Goal: Transaction & Acquisition: Purchase product/service

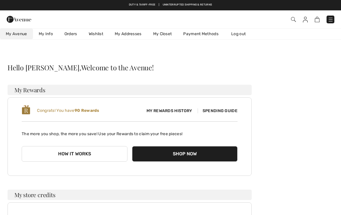
click at [22, 33] on span "My Avenue" at bounding box center [16, 34] width 21 height 6
click at [210, 153] on button "Shop Now" at bounding box center [185, 154] width 106 height 16
click at [221, 155] on button "Shop Now" at bounding box center [185, 154] width 106 height 16
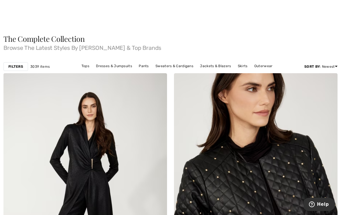
click at [88, 66] on link "Tops" at bounding box center [86, 66] width 14 height 8
click at [87, 66] on link "Tops" at bounding box center [86, 66] width 14 height 8
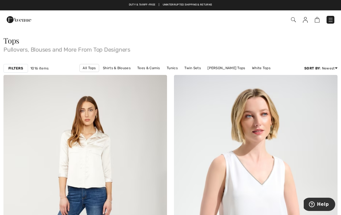
click at [23, 68] on strong "Filters" at bounding box center [15, 68] width 15 height 5
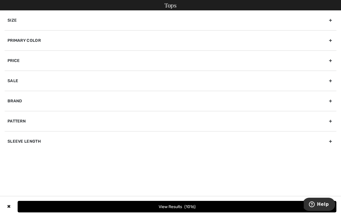
click at [20, 101] on div "Brand" at bounding box center [170, 101] width 331 height 20
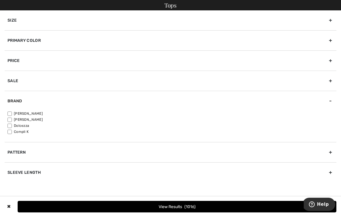
click at [14, 112] on label "[PERSON_NAME]" at bounding box center [172, 113] width 328 height 5
click at [12, 112] on input"] "[PERSON_NAME]" at bounding box center [10, 114] width 4 height 4
checkbox input"] "true"
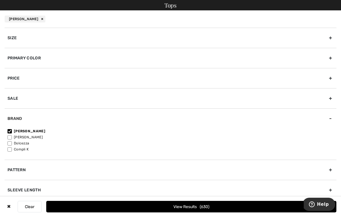
scroll to position [51, 0]
click at [36, 192] on div "Sleeve length" at bounding box center [170, 190] width 331 height 20
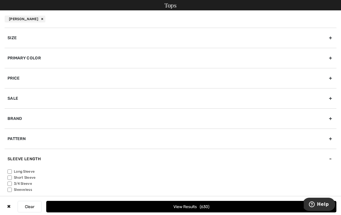
click at [11, 168] on div "Sleeve length" at bounding box center [170, 159] width 331 height 20
click at [184, 213] on button "View Results 630" at bounding box center [191, 207] width 290 height 12
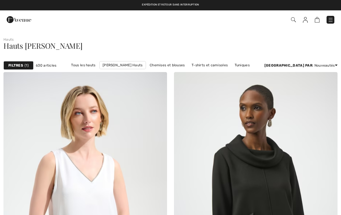
checkbox input "true"
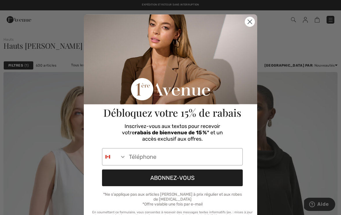
click at [250, 22] on icon "Close dialog" at bounding box center [250, 22] width 4 height 4
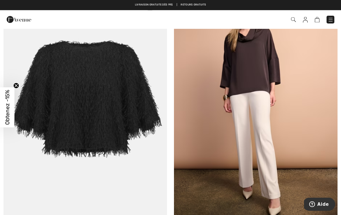
scroll to position [366, 0]
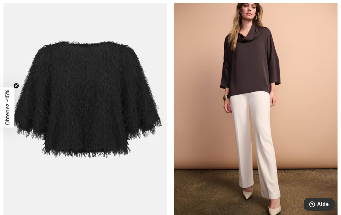
click at [143, 113] on img at bounding box center [84, 106] width 163 height 245
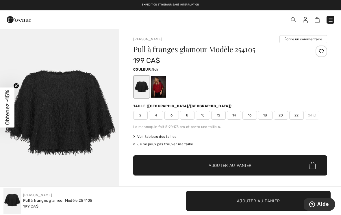
click at [159, 89] on div at bounding box center [158, 87] width 15 height 22
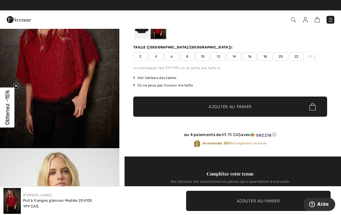
scroll to position [57, 0]
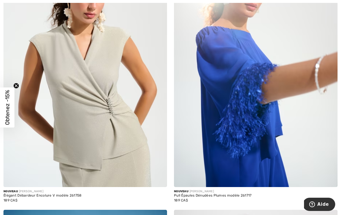
scroll to position [952, 0]
click at [258, 83] on img at bounding box center [255, 64] width 163 height 245
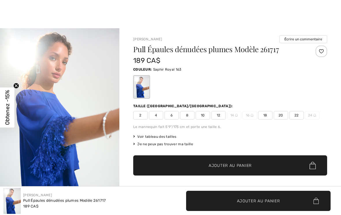
checkbox input "true"
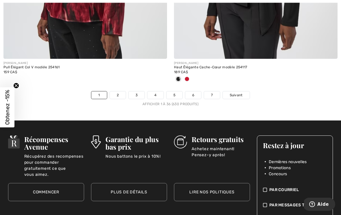
scroll to position [5022, 0]
click at [120, 91] on link "2" at bounding box center [118, 95] width 16 height 8
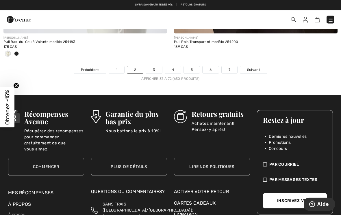
scroll to position [5028, 0]
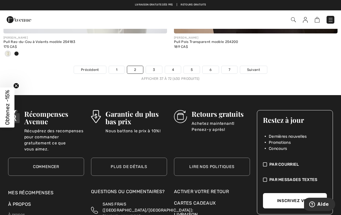
click at [156, 67] on link "3" at bounding box center [154, 70] width 16 height 8
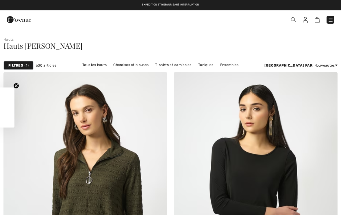
checkbox input "true"
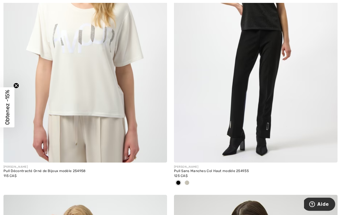
scroll to position [1263, 0]
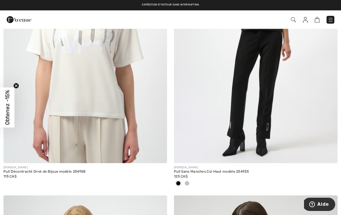
click at [307, 90] on img at bounding box center [255, 40] width 163 height 245
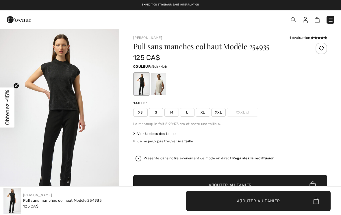
checkbox input "true"
click at [307, 19] on img at bounding box center [304, 20] width 5 height 6
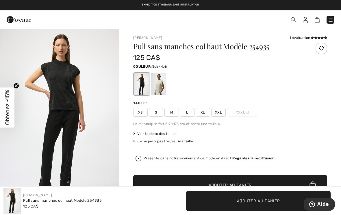
click at [330, 17] on img at bounding box center [330, 20] width 6 height 6
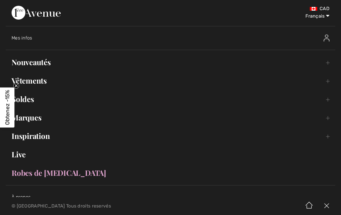
click at [328, 16] on select "English Français" at bounding box center [314, 14] width 30 height 17
select select "https://www.1ereavenue.com/en/high-neck-sleeveless-pullover-style-254935-s25493…"
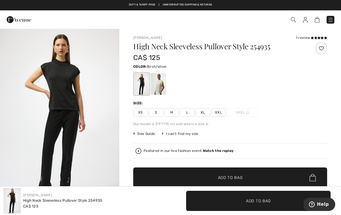
click at [162, 83] on div at bounding box center [158, 84] width 15 height 22
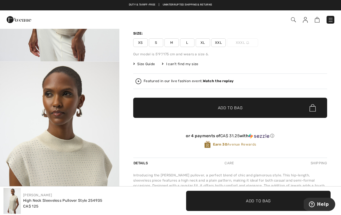
scroll to position [65, 0]
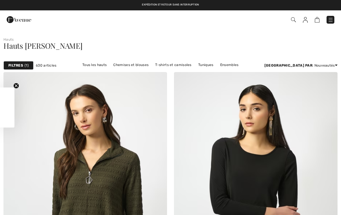
scroll to position [1272, 0]
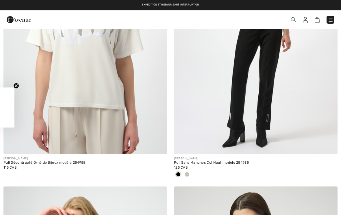
checkbox input "true"
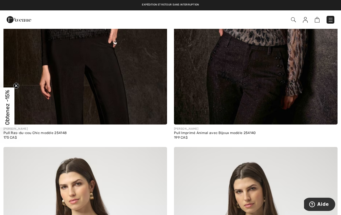
scroll to position [2430, 0]
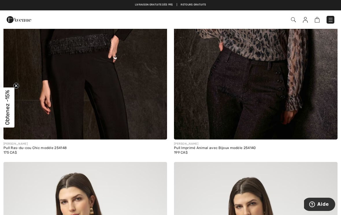
click at [142, 93] on img at bounding box center [84, 17] width 163 height 245
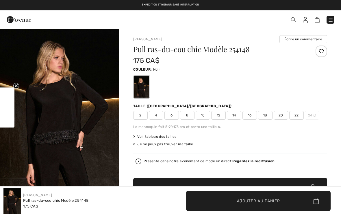
checkbox input "true"
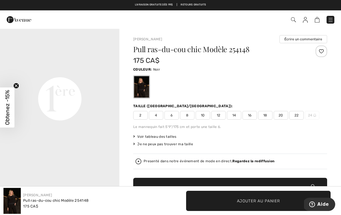
click at [332, 18] on img at bounding box center [330, 20] width 6 height 6
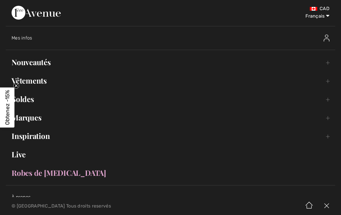
click at [329, 18] on select "English Français" at bounding box center [314, 14] width 30 height 17
select select "https://www.1ereavenue.com/en/chic-crew-neck-pullover-style-254148-p84528/"
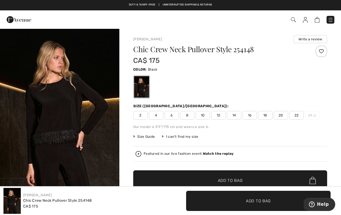
click at [203, 116] on span "10" at bounding box center [202, 115] width 14 height 9
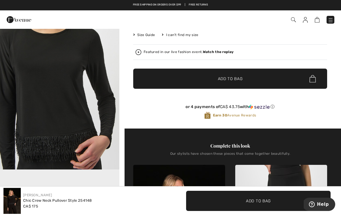
scroll to position [98, 0]
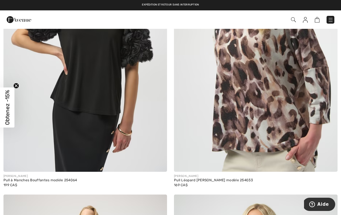
scroll to position [2933, 0]
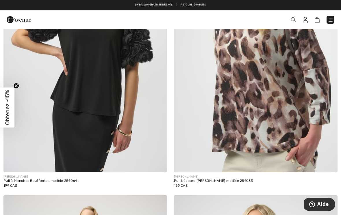
click at [144, 59] on img at bounding box center [84, 50] width 163 height 245
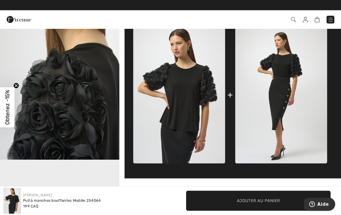
scroll to position [226, 0]
click at [331, 20] on img at bounding box center [330, 20] width 6 height 6
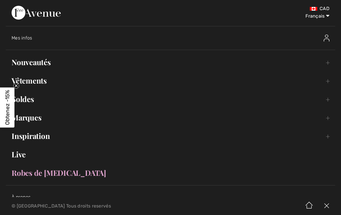
click at [325, 16] on select "English Français" at bounding box center [314, 14] width 30 height 17
select select "https://www.1ereavenue.com/en/floral-puff-sleeve-pullover-style-254064-p84399/"
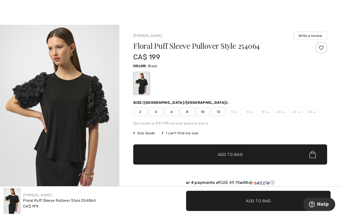
scroll to position [8, 0]
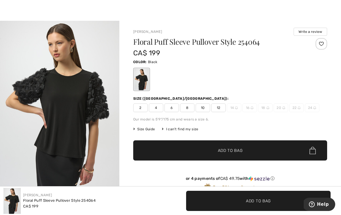
click at [206, 107] on span "10" at bounding box center [202, 108] width 14 height 9
click at [236, 151] on span "Add to Bag" at bounding box center [230, 151] width 25 height 6
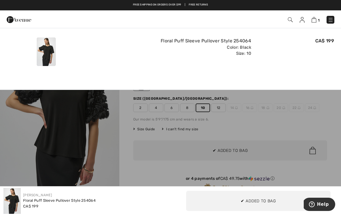
scroll to position [0, 0]
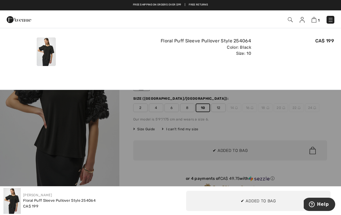
click at [115, 81] on button "Proceed to Checkout" at bounding box center [170, 85] width 341 height 15
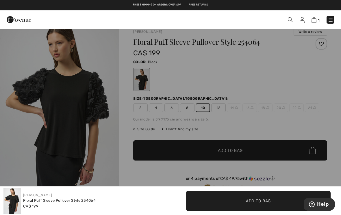
click at [105, 79] on button "Proceed to Checkout" at bounding box center [170, 85] width 341 height 15
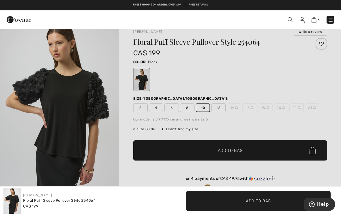
click at [115, 127] on div at bounding box center [170, 107] width 341 height 215
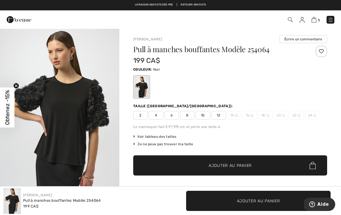
click at [330, 18] on img at bounding box center [330, 20] width 6 height 6
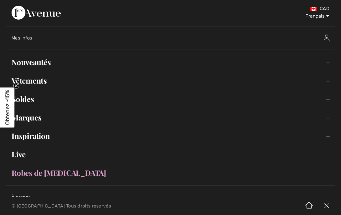
click at [328, 14] on select "English Français" at bounding box center [314, 14] width 30 height 17
select select "https://www.1ereavenue.com/en/floral-puff-sleeve-pullover-style-254064-p84399/"
click at [328, 16] on select "English Français" at bounding box center [314, 14] width 30 height 17
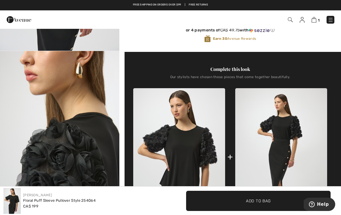
scroll to position [153, 0]
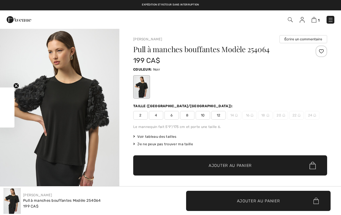
checkbox input "true"
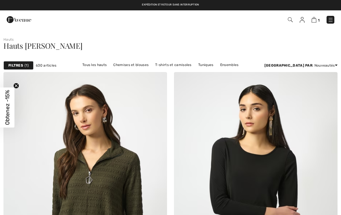
checkbox input "true"
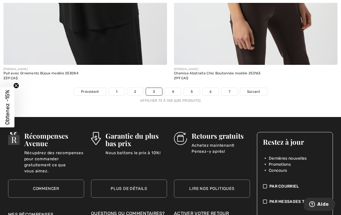
scroll to position [5006, 0]
click at [175, 88] on link "4" at bounding box center [173, 92] width 16 height 8
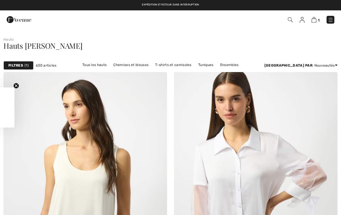
checkbox input "true"
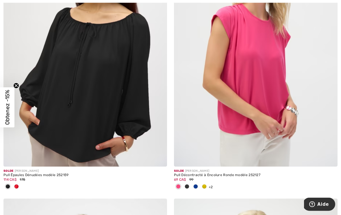
scroll to position [2414, 0]
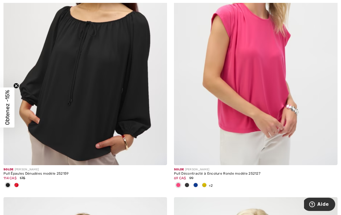
click at [280, 66] on img at bounding box center [255, 42] width 163 height 245
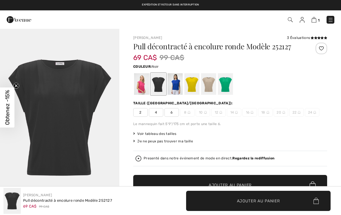
checkbox input "true"
click at [145, 76] on div at bounding box center [141, 84] width 15 height 22
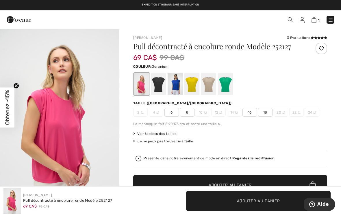
click at [230, 81] on div at bounding box center [225, 84] width 15 height 22
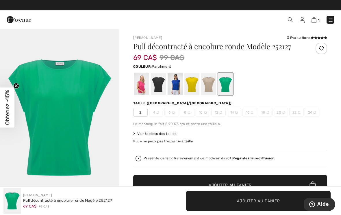
click at [212, 82] on div at bounding box center [208, 84] width 15 height 22
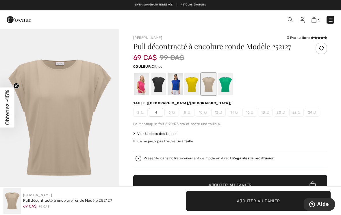
click at [195, 81] on div at bounding box center [191, 84] width 15 height 22
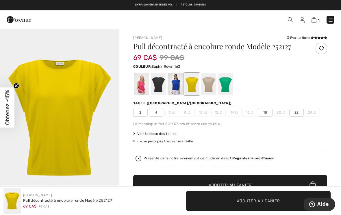
click at [178, 79] on div at bounding box center [174, 84] width 15 height 22
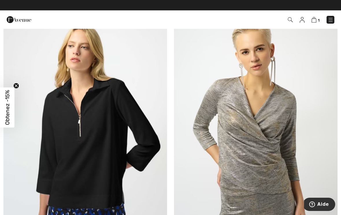
scroll to position [2603, 0]
click at [129, 111] on img at bounding box center [84, 130] width 163 height 245
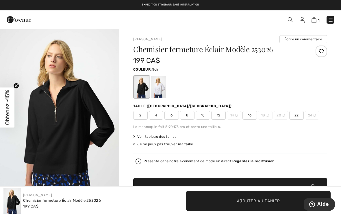
click at [331, 21] on img at bounding box center [330, 20] width 6 height 6
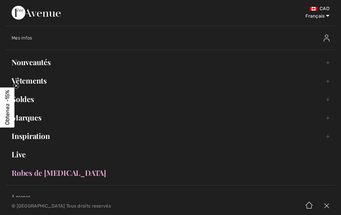
click at [322, 14] on select "English Français" at bounding box center [314, 14] width 30 height 17
click at [328, 13] on select "English Français" at bounding box center [314, 14] width 30 height 17
select select "https://www.1ereavenue.com/en/zipper-closure-blouse-style-253026-s253026/82437/"
click at [328, 14] on select "English Français" at bounding box center [314, 14] width 30 height 17
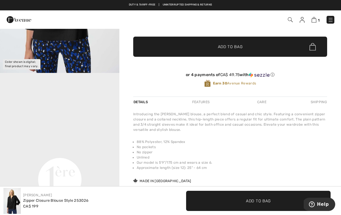
scroll to position [124, 0]
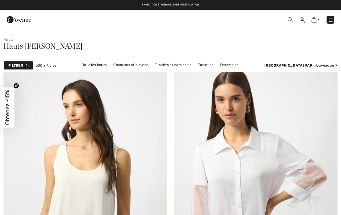
checkbox input "true"
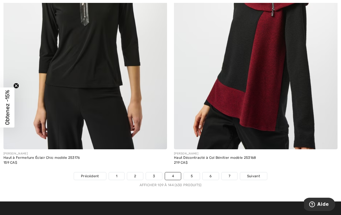
scroll to position [4932, 0]
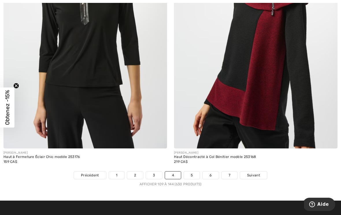
click at [193, 172] on link "5" at bounding box center [192, 176] width 16 height 8
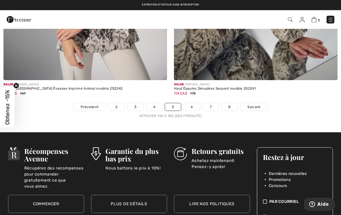
scroll to position [4932, 0]
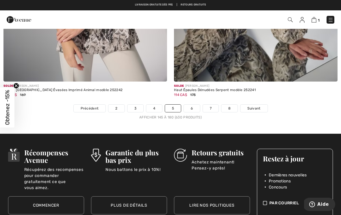
click at [193, 105] on link "6" at bounding box center [192, 109] width 16 height 8
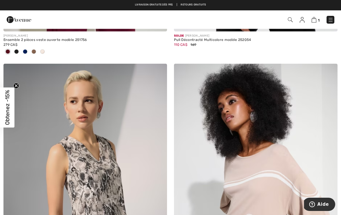
scroll to position [3112, 0]
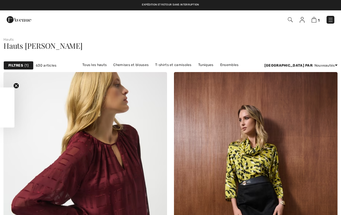
checkbox input "true"
